Goal: Information Seeking & Learning: Learn about a topic

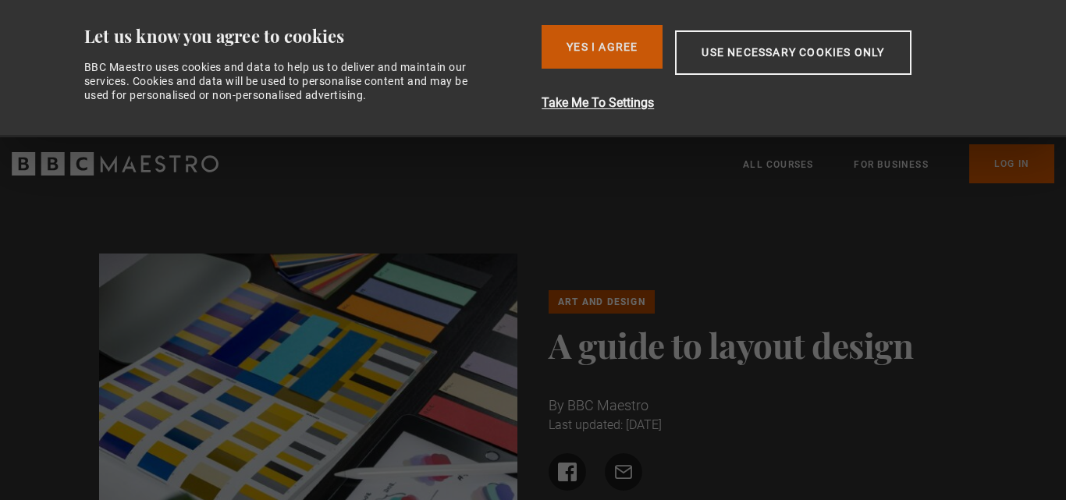
click at [582, 48] on button "Yes I Agree" at bounding box center [601, 47] width 121 height 44
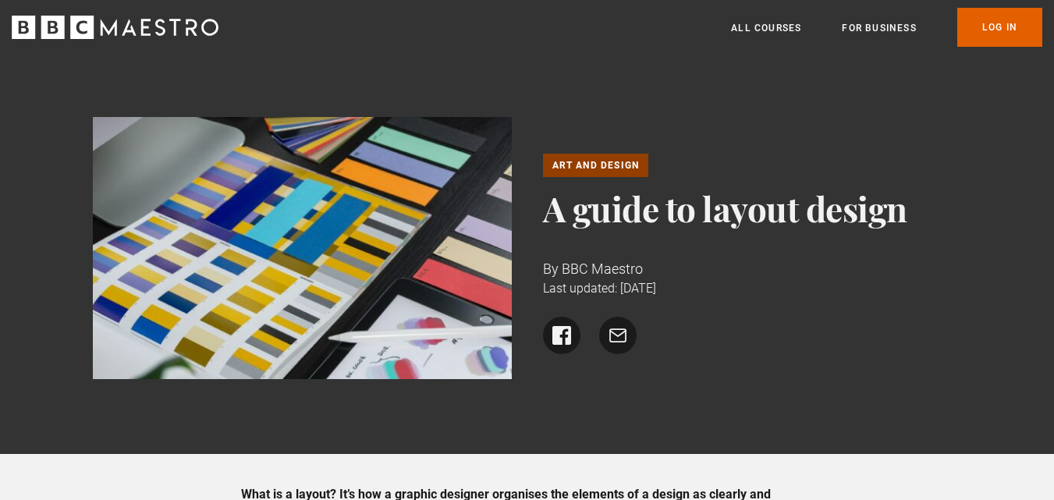
click at [585, 165] on link "Art and Design" at bounding box center [596, 165] width 106 height 23
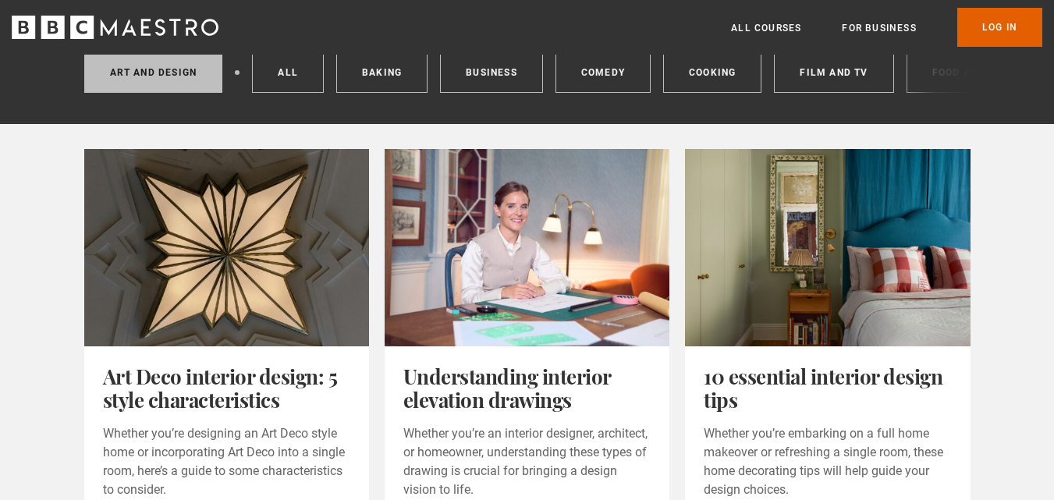
scroll to position [156, 0]
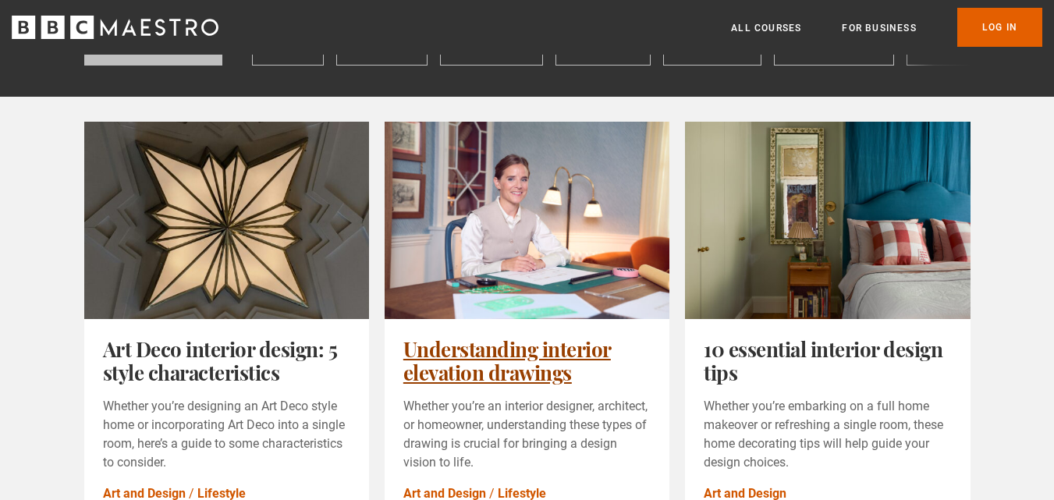
click at [490, 386] on link "Understanding interior elevation drawings" at bounding box center [507, 360] width 208 height 51
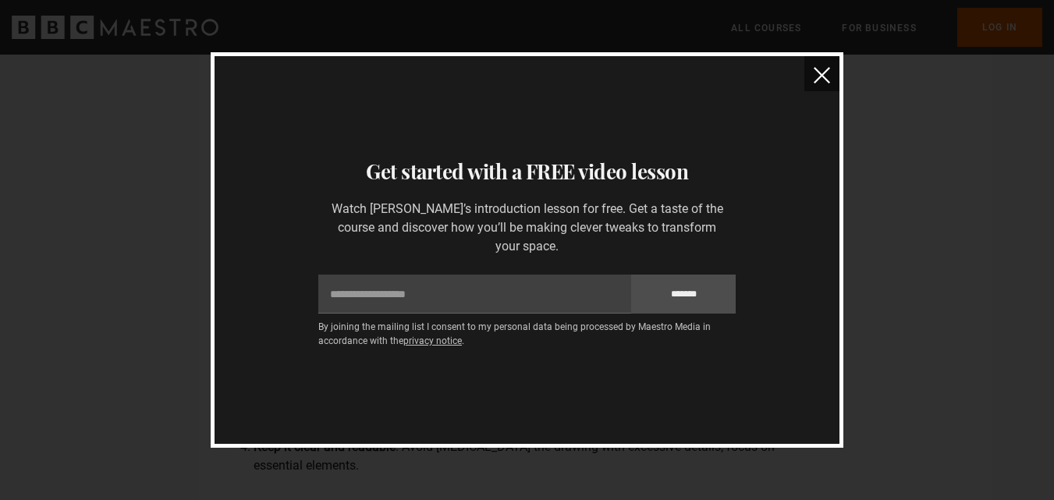
scroll to position [3043, 0]
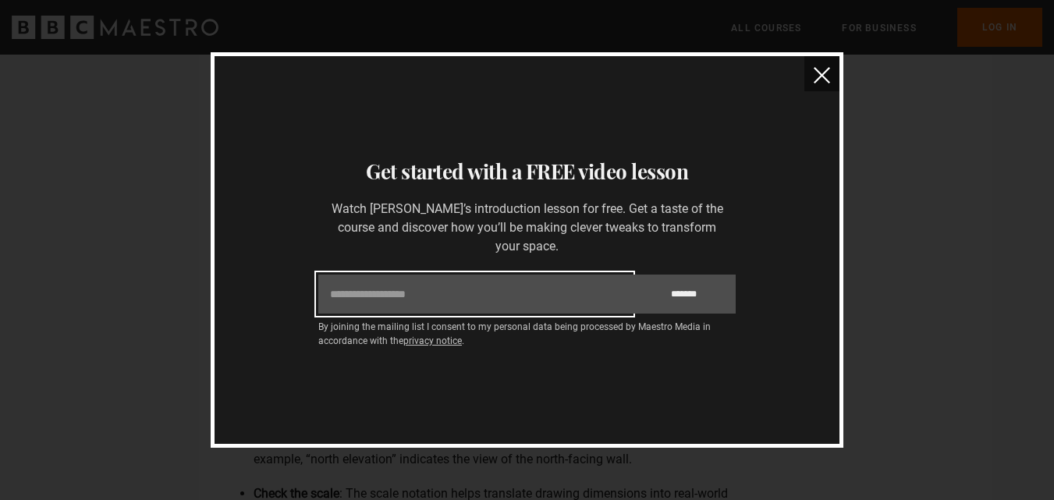
click at [427, 289] on input "Email" at bounding box center [474, 294] width 313 height 39
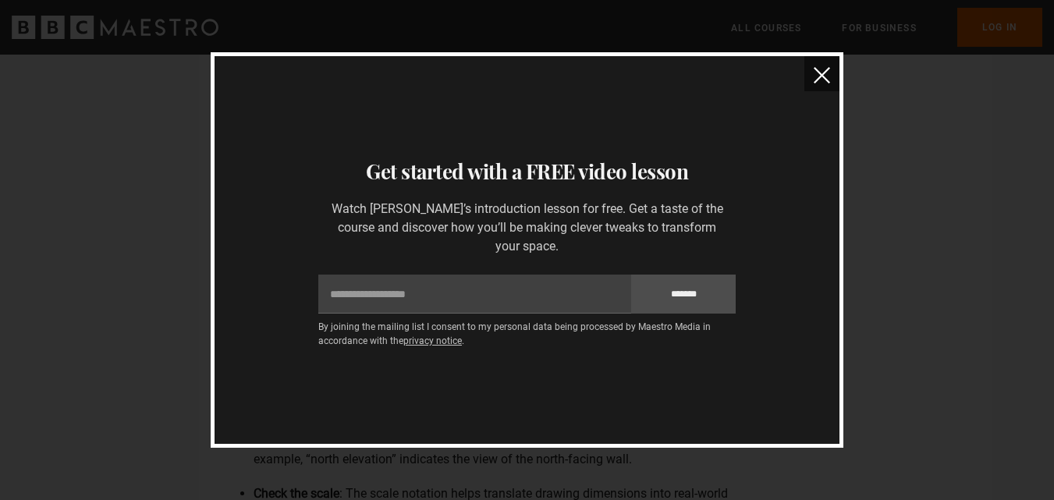
click at [823, 76] on img "close" at bounding box center [822, 75] width 16 height 16
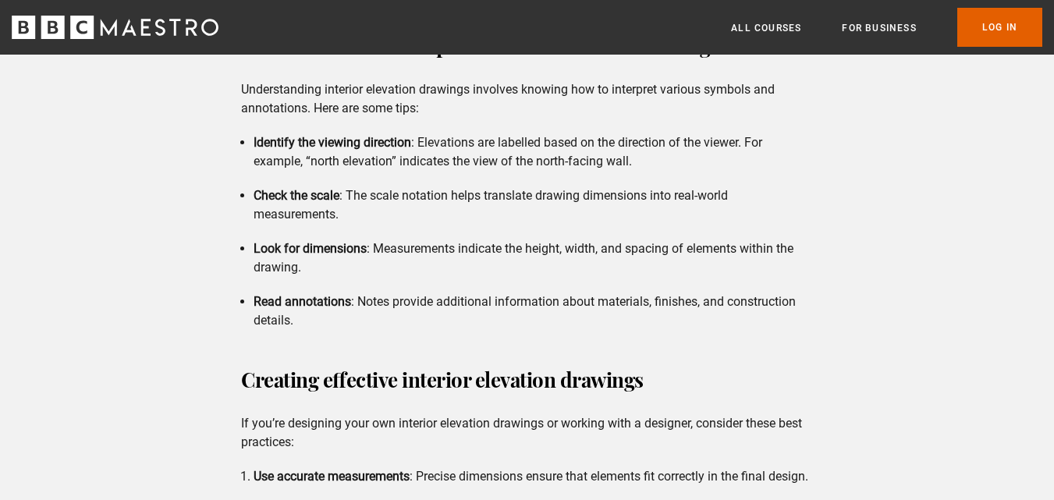
scroll to position [3355, 0]
